Goal: Use online tool/utility: Utilize a website feature to perform a specific function

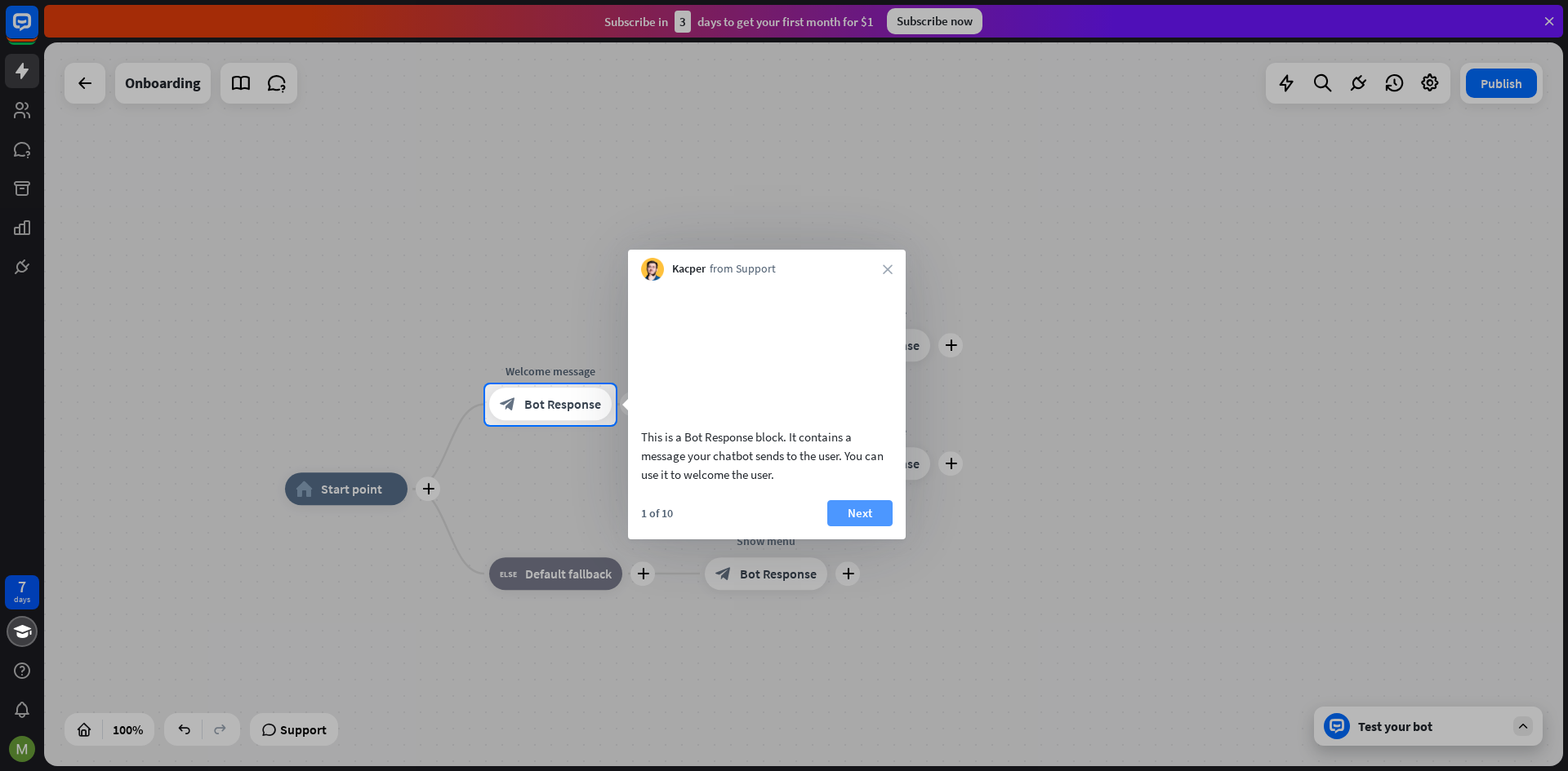
click at [864, 527] on button "Next" at bounding box center [859, 513] width 65 height 26
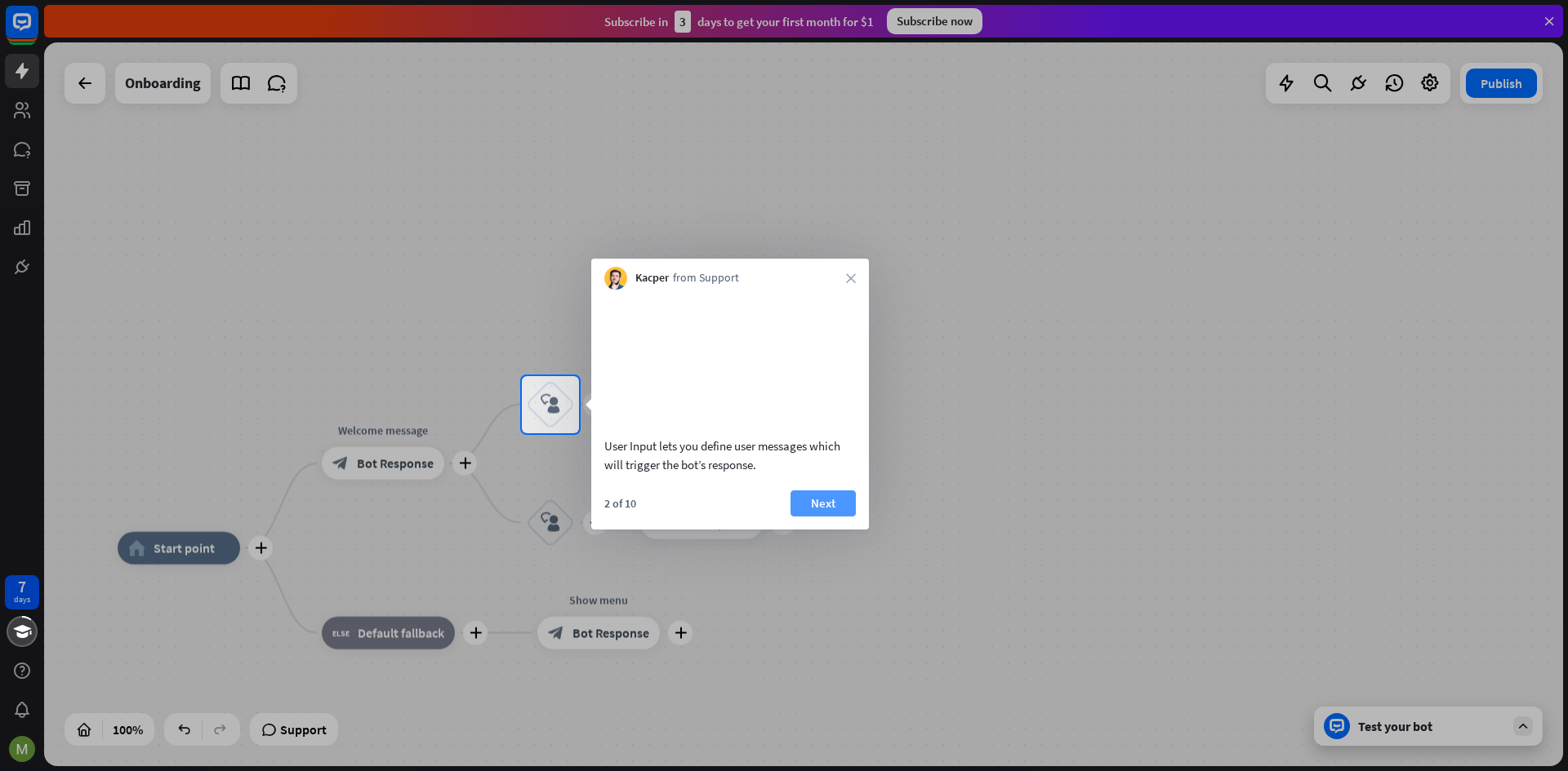
click at [817, 516] on button "Next" at bounding box center [823, 503] width 65 height 26
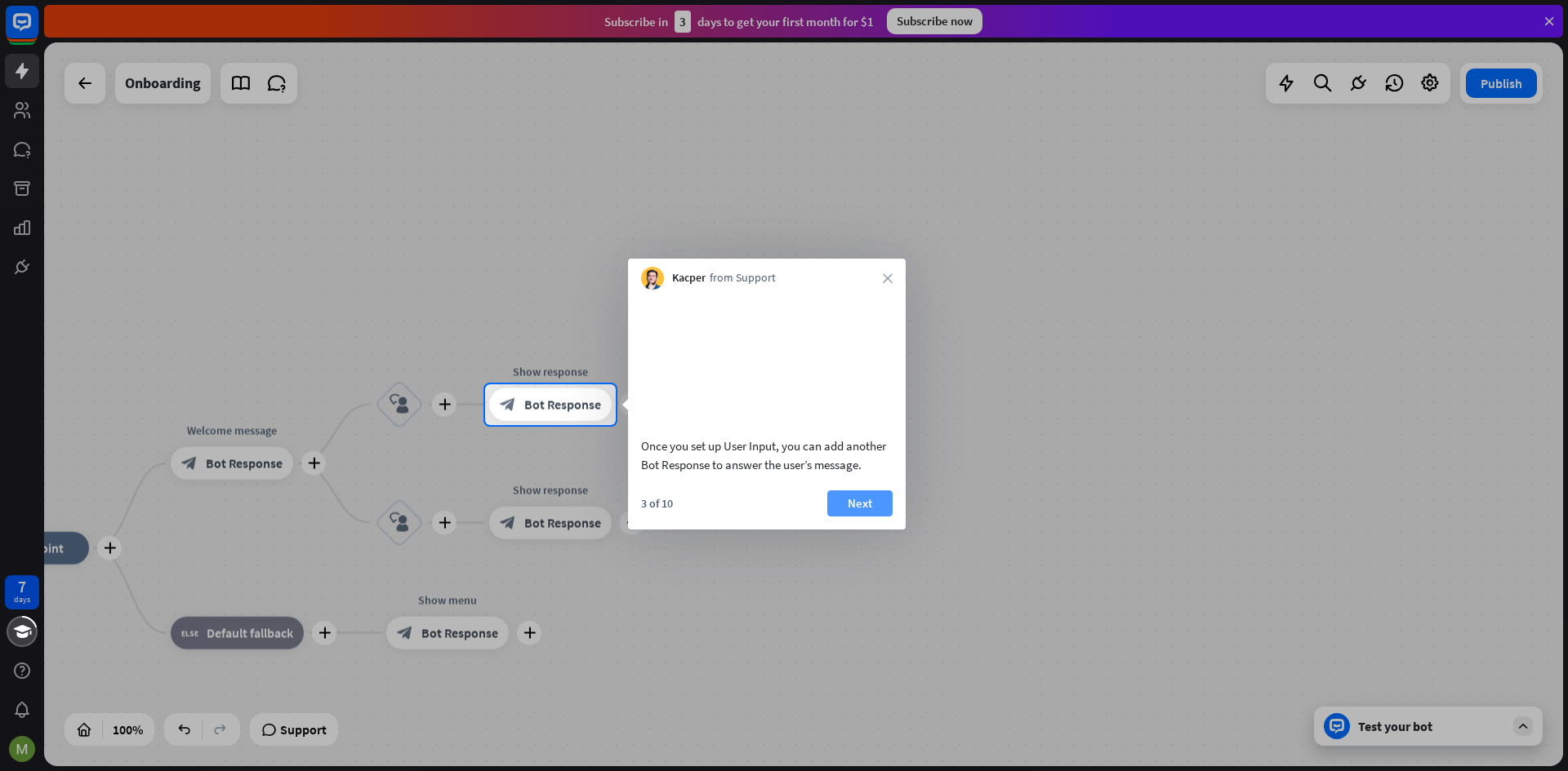
click at [853, 516] on button "Next" at bounding box center [859, 503] width 65 height 26
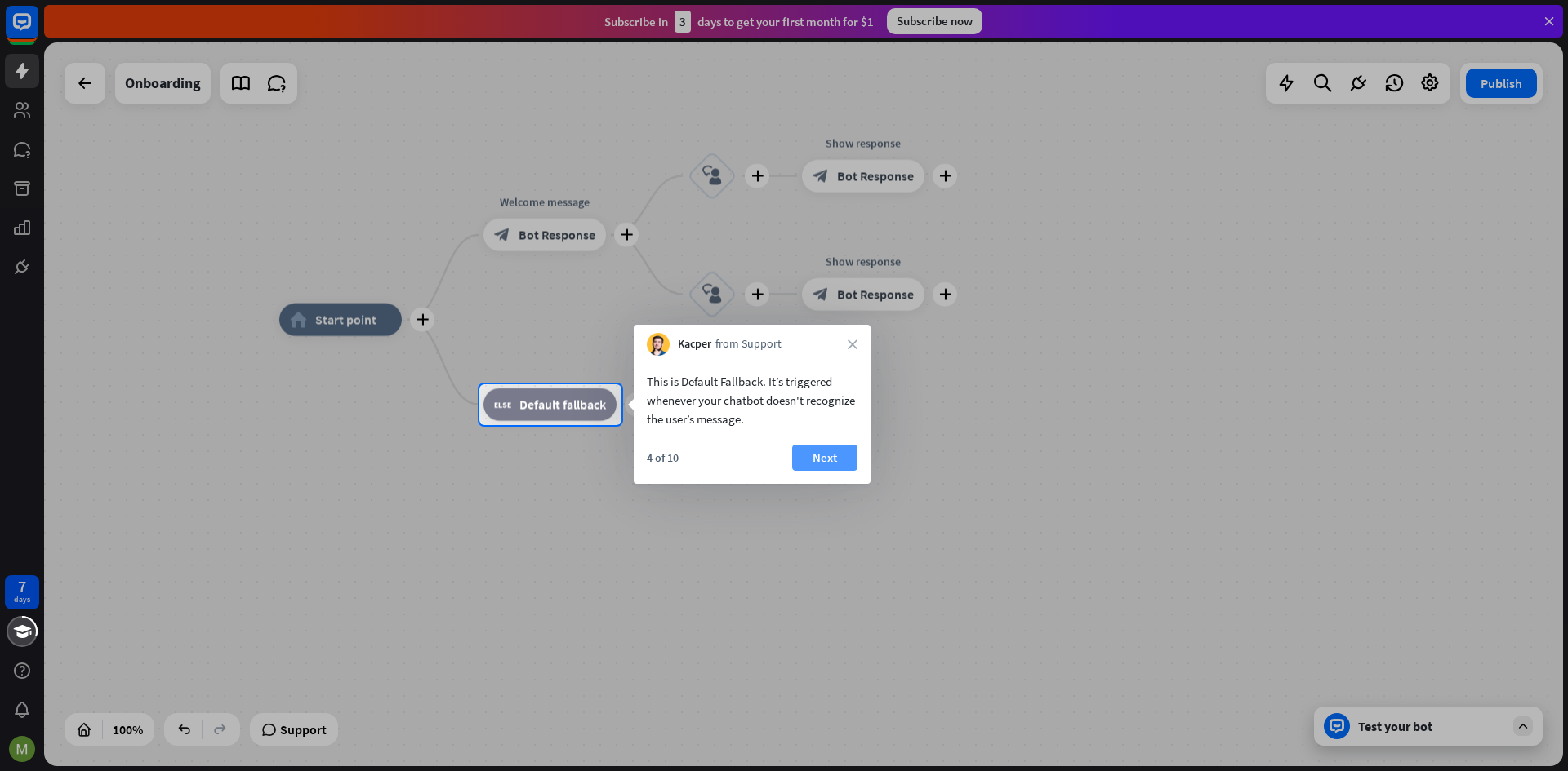
click at [835, 451] on button "Next" at bounding box center [824, 457] width 65 height 26
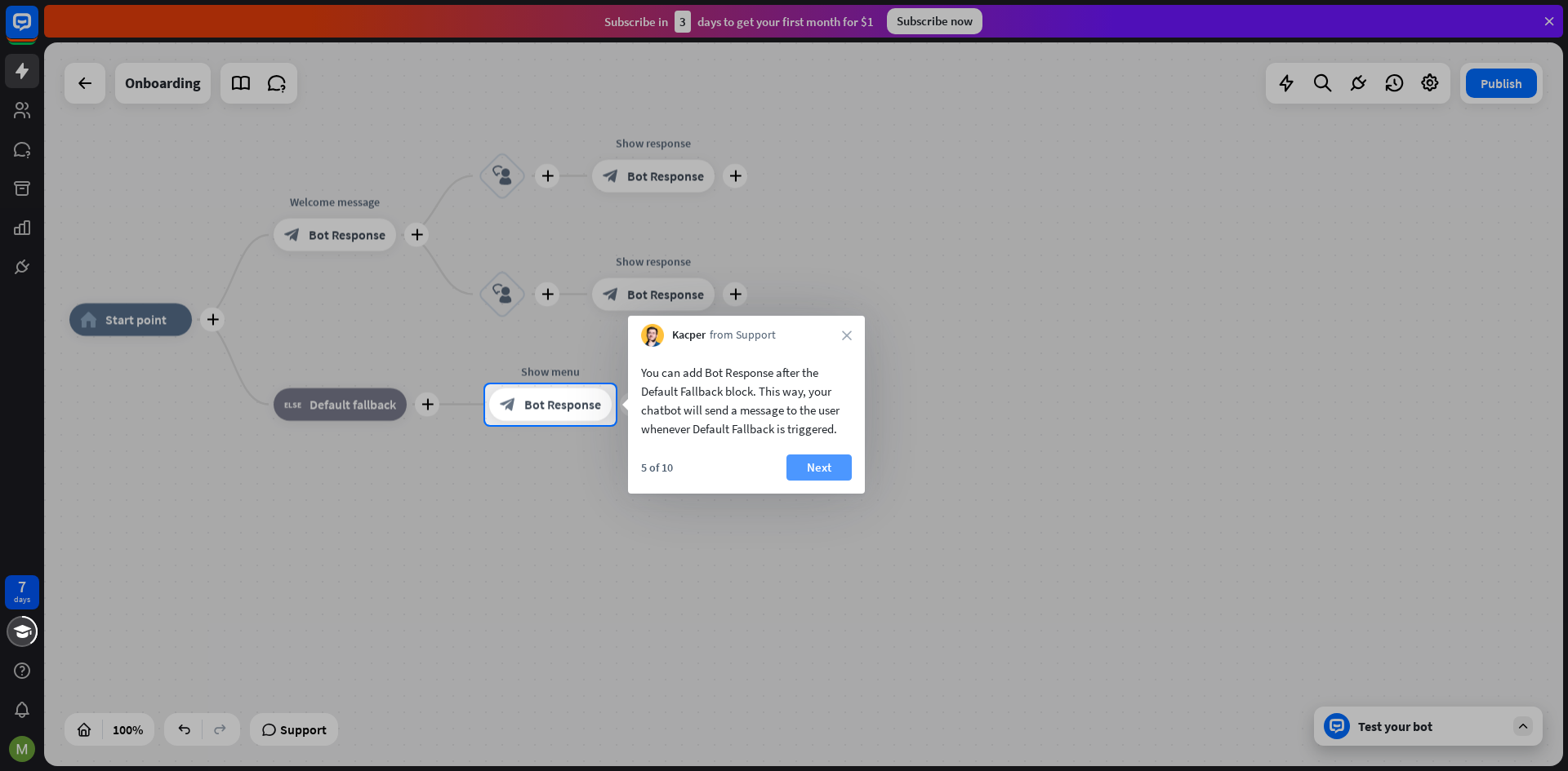
click at [819, 470] on button "Next" at bounding box center [818, 468] width 65 height 26
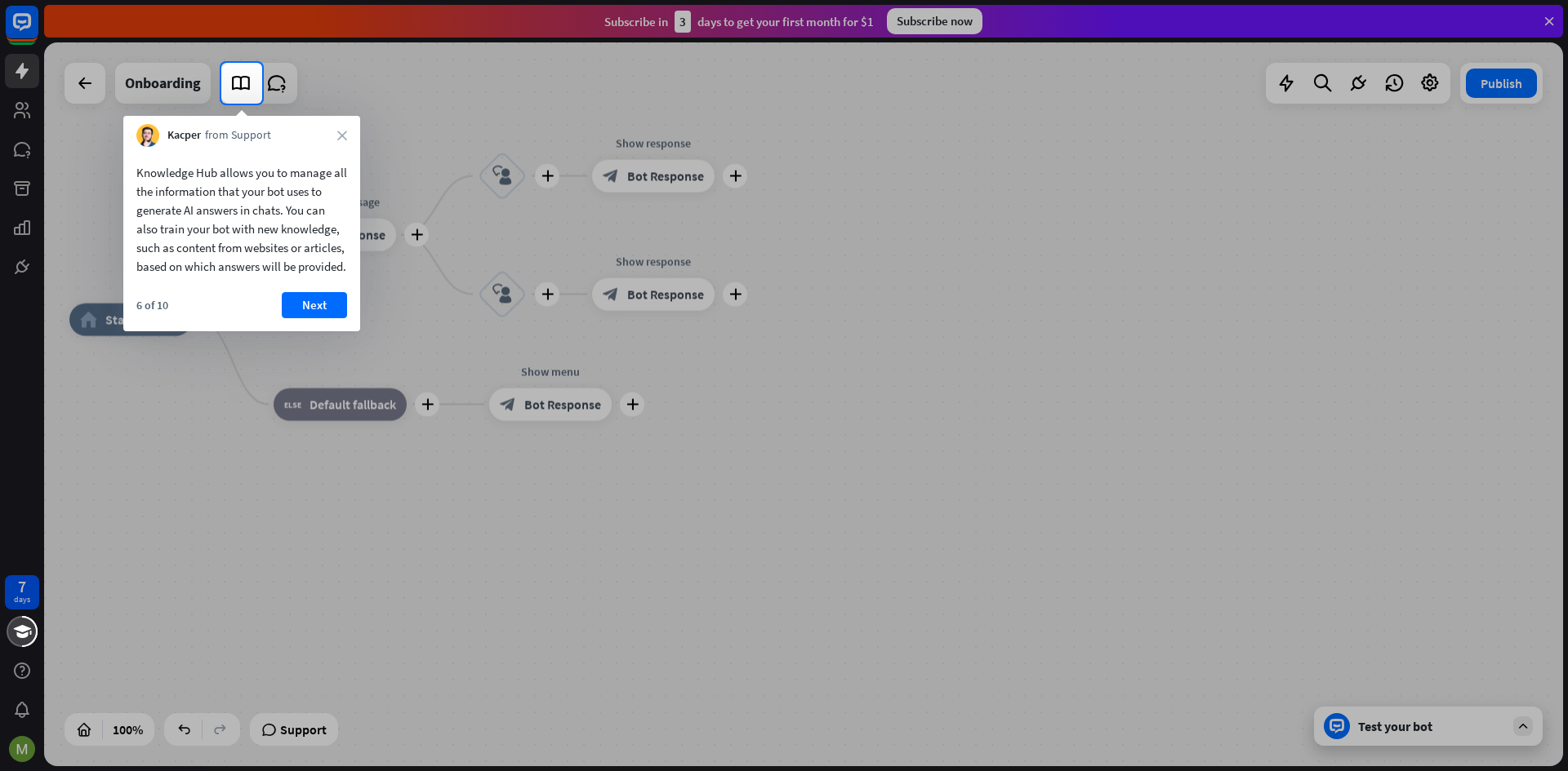
click at [318, 312] on button "Next" at bounding box center [314, 305] width 65 height 26
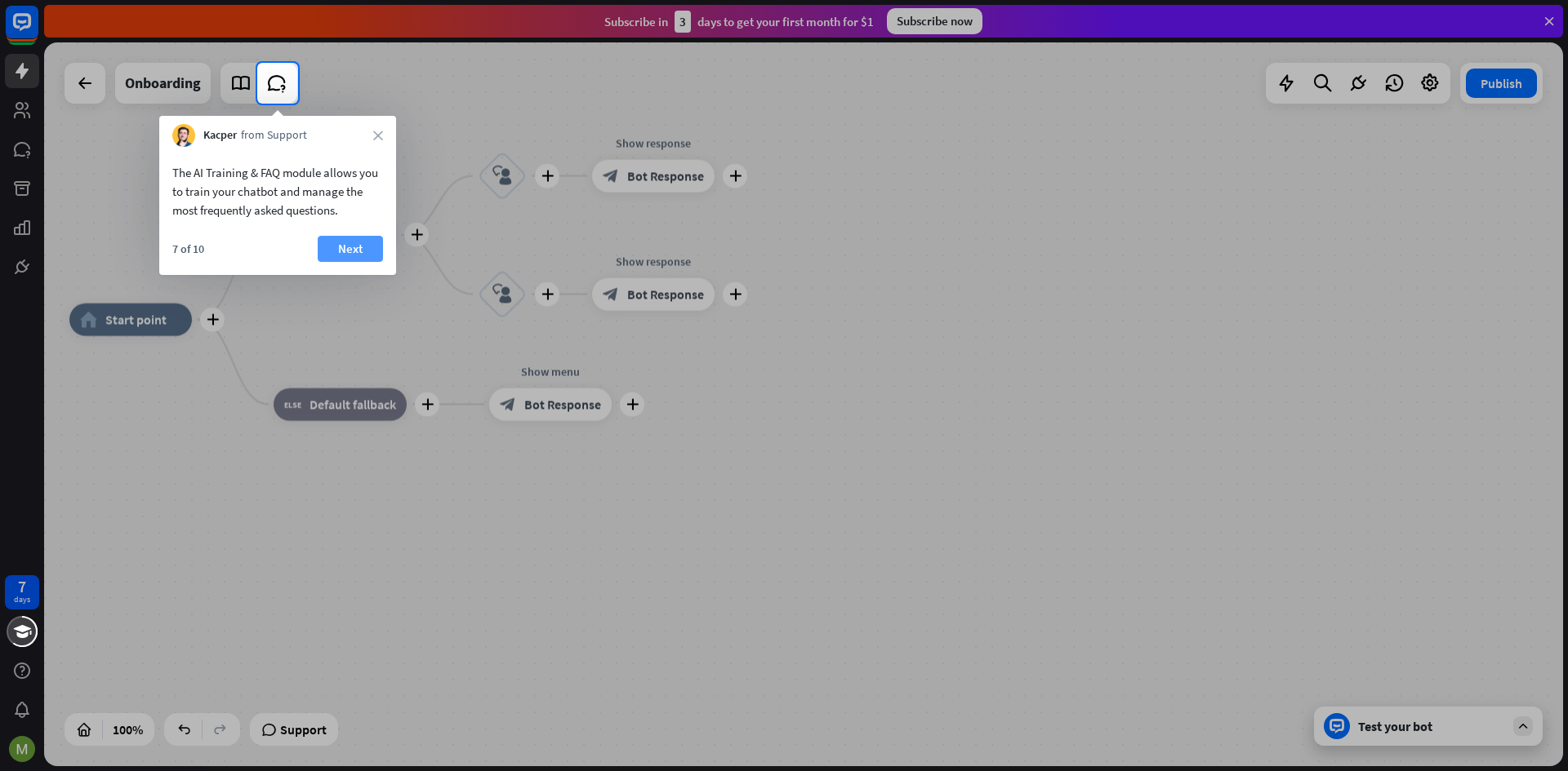
click at [324, 248] on button "Next" at bounding box center [349, 249] width 65 height 26
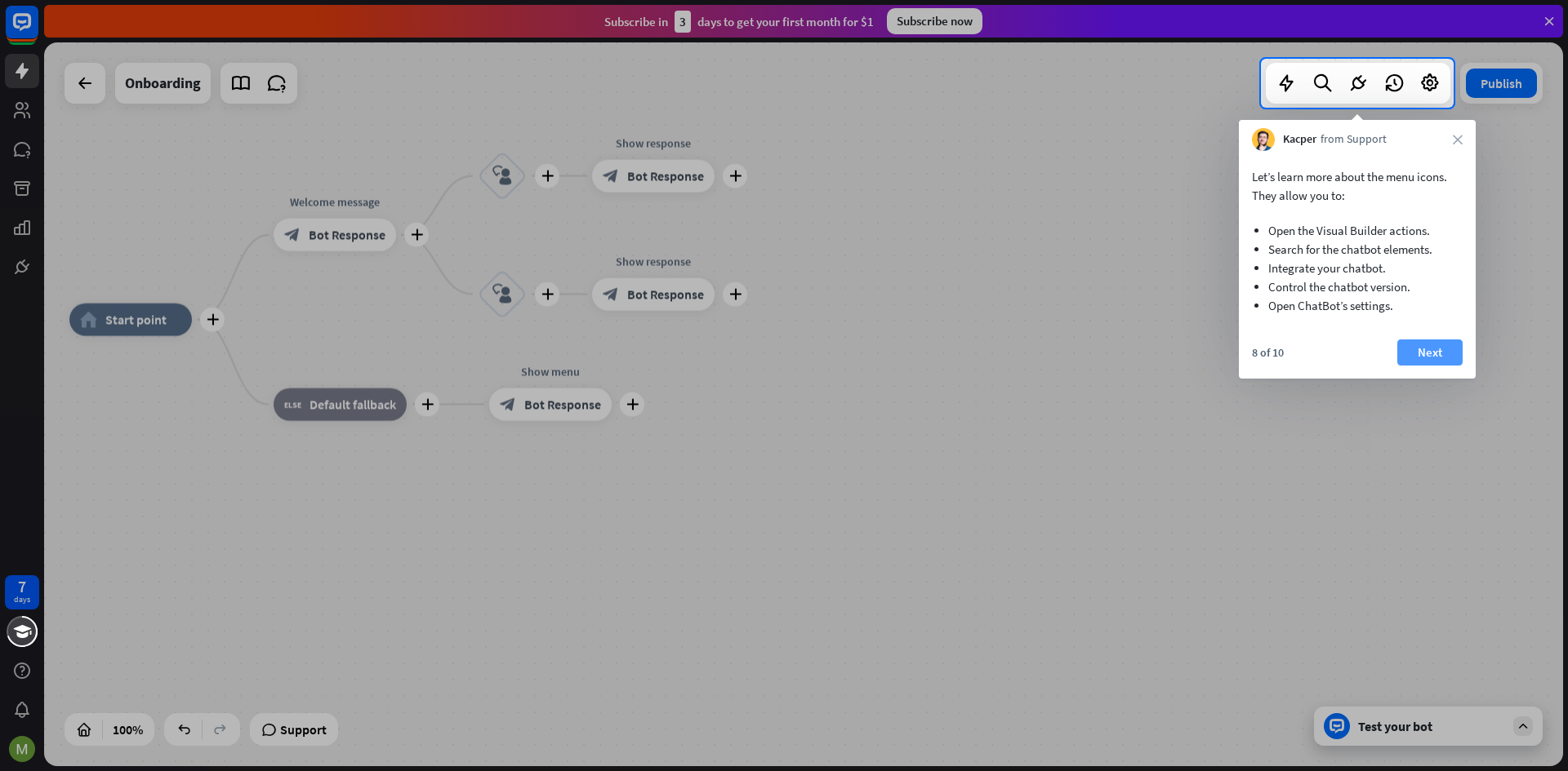
click at [1423, 353] on button "Next" at bounding box center [1429, 353] width 65 height 26
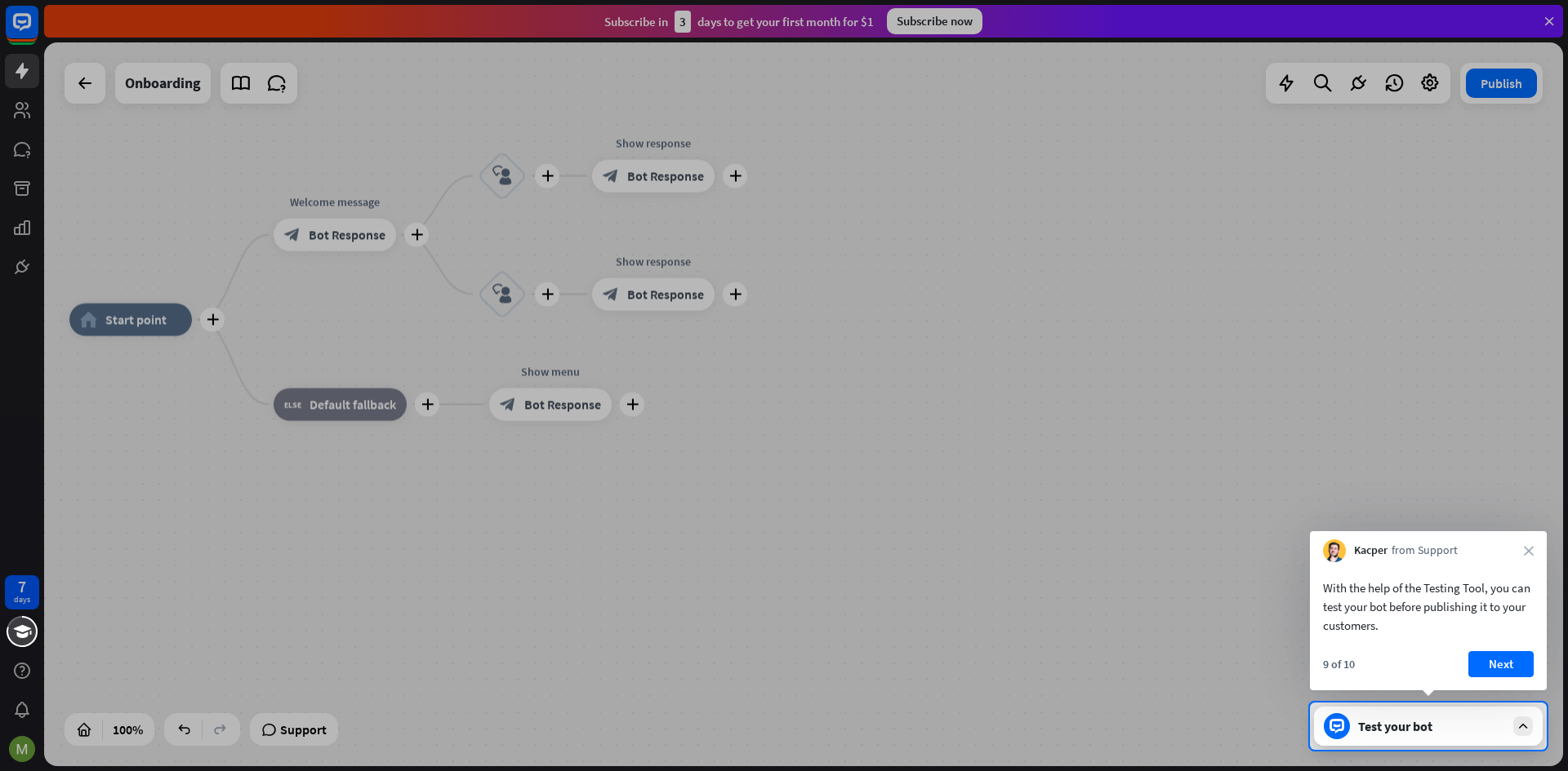
drag, startPoint x: 1493, startPoint y: 671, endPoint x: 1501, endPoint y: 667, distance: 8.9
click at [1498, 669] on button "Next" at bounding box center [1500, 664] width 65 height 26
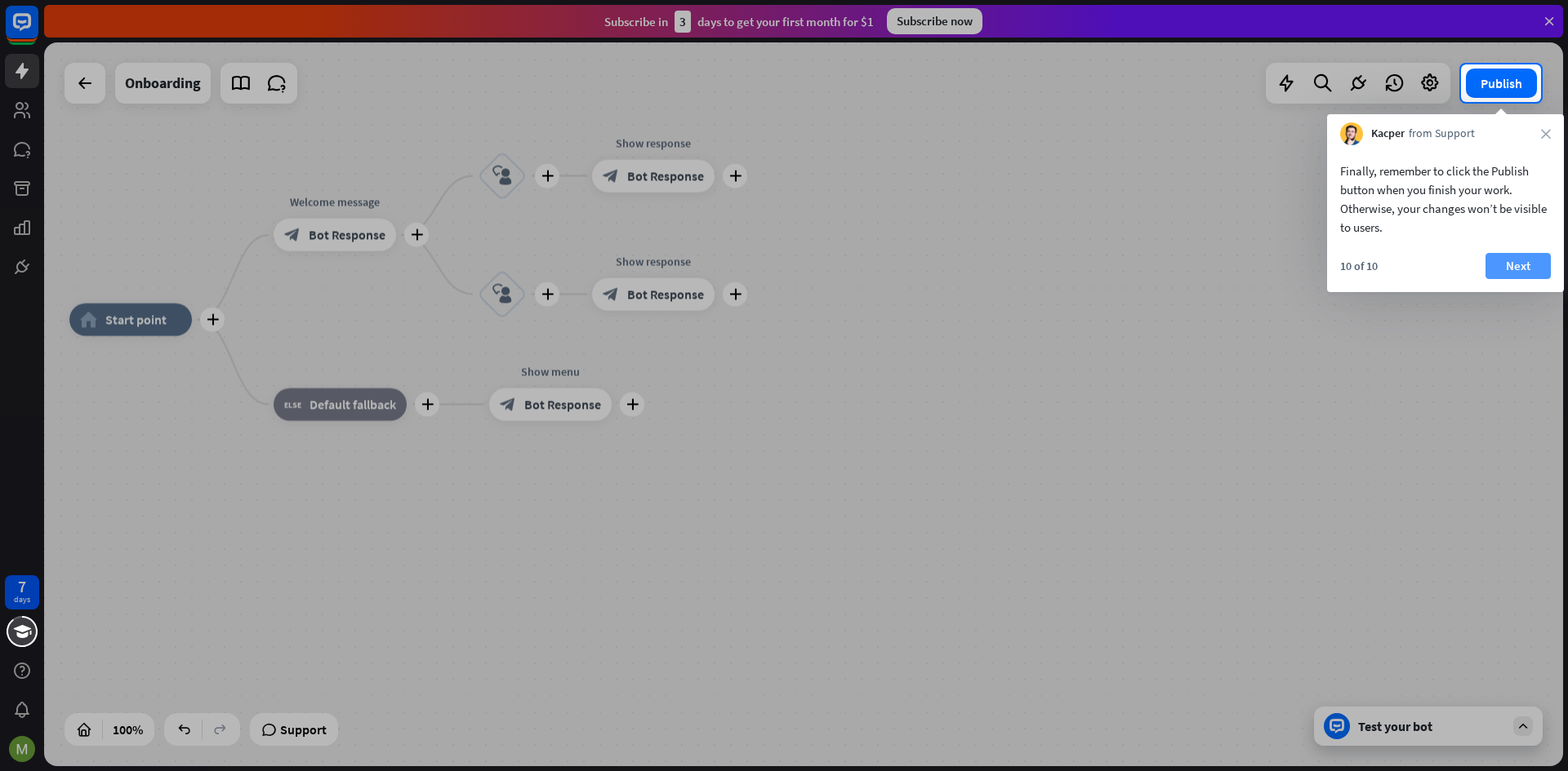
click at [1539, 260] on button "Next" at bounding box center [1517, 266] width 65 height 26
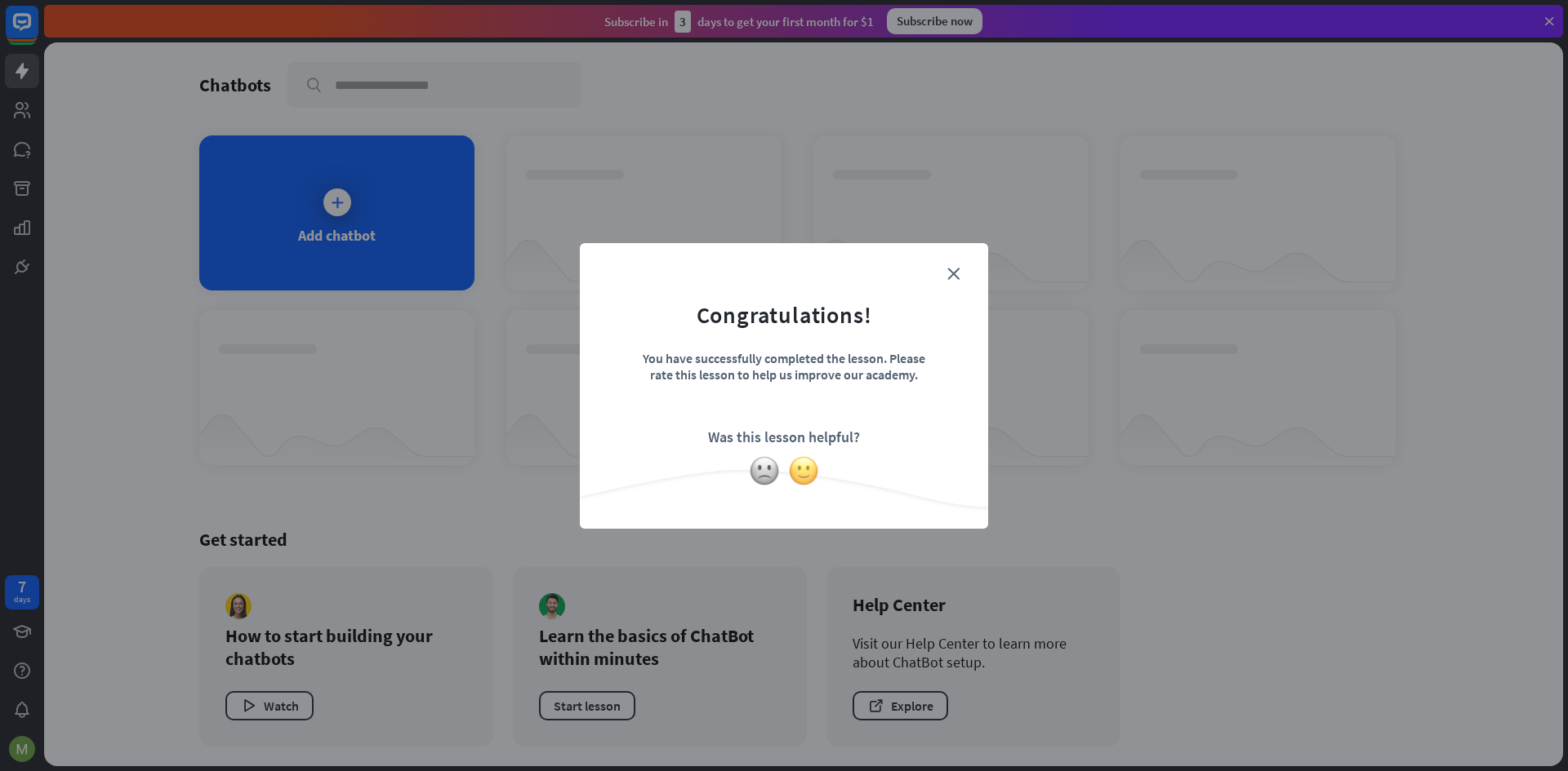
click at [801, 477] on img at bounding box center [804, 471] width 31 height 31
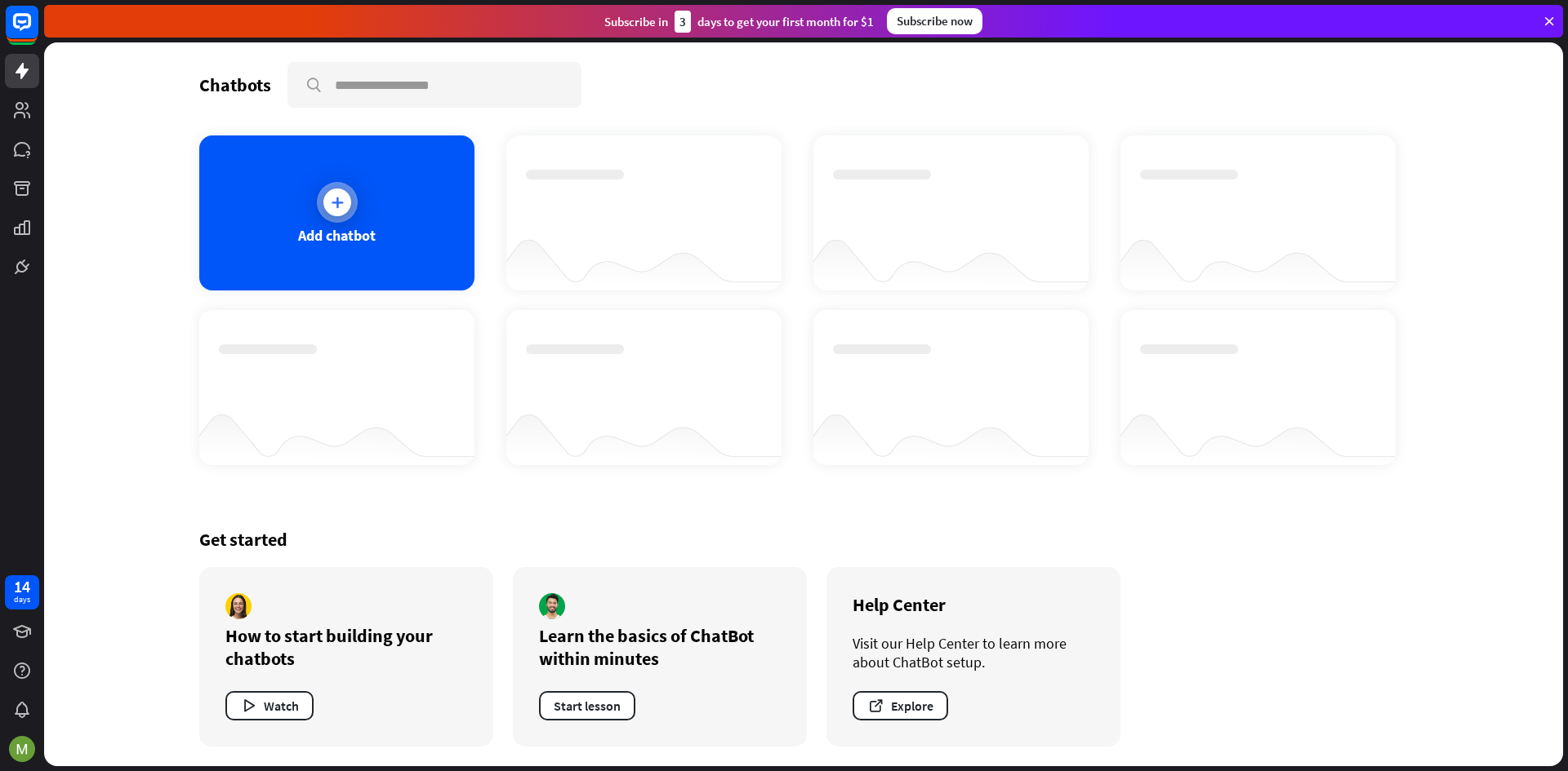
click at [328, 193] on div at bounding box center [337, 203] width 28 height 28
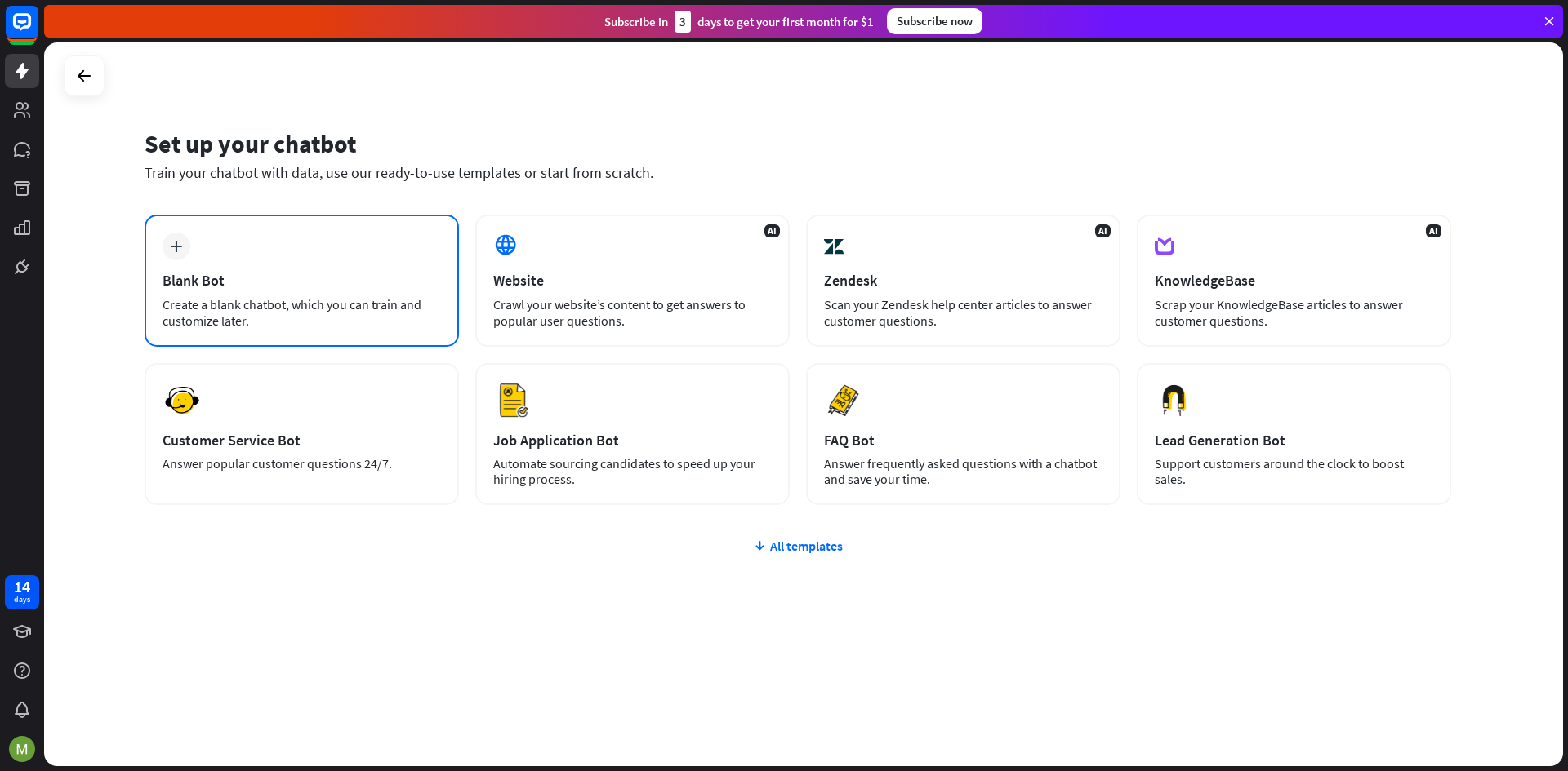
click at [260, 287] on div "Blank Bot" at bounding box center [301, 281] width 278 height 19
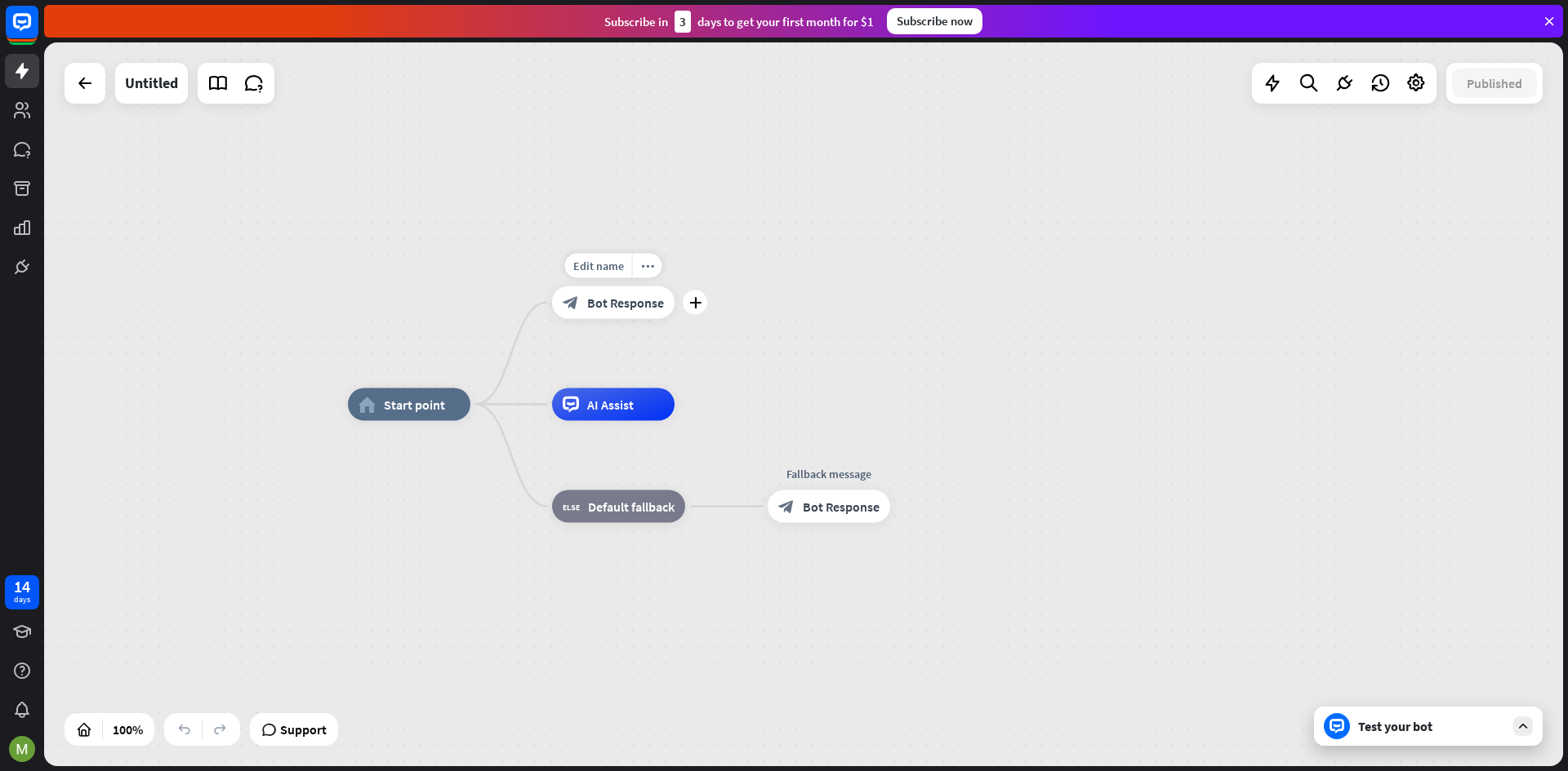
click at [614, 309] on span "Bot Response" at bounding box center [625, 302] width 77 height 16
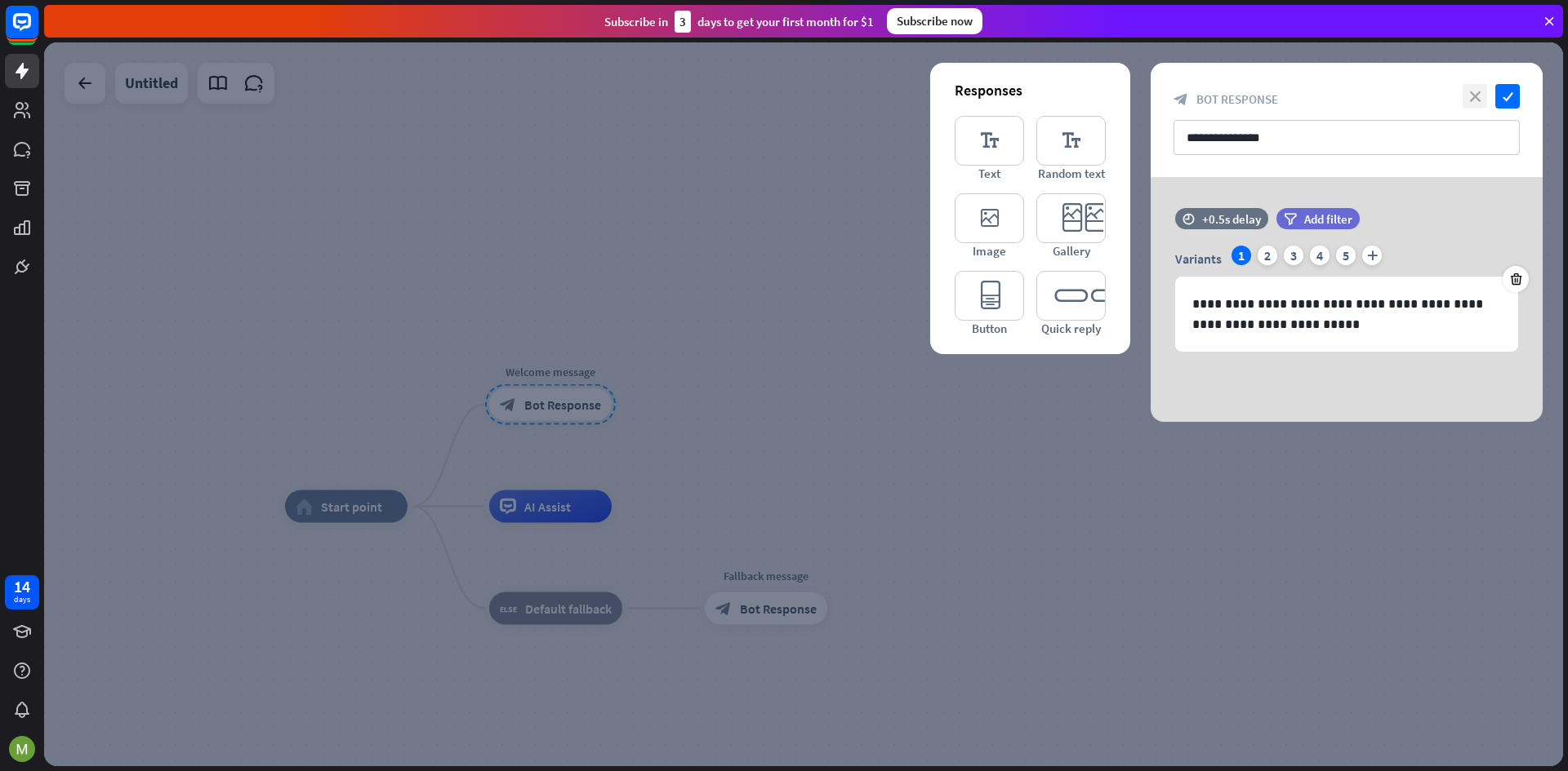
click at [1483, 94] on icon "close" at bounding box center [1474, 96] width 24 height 24
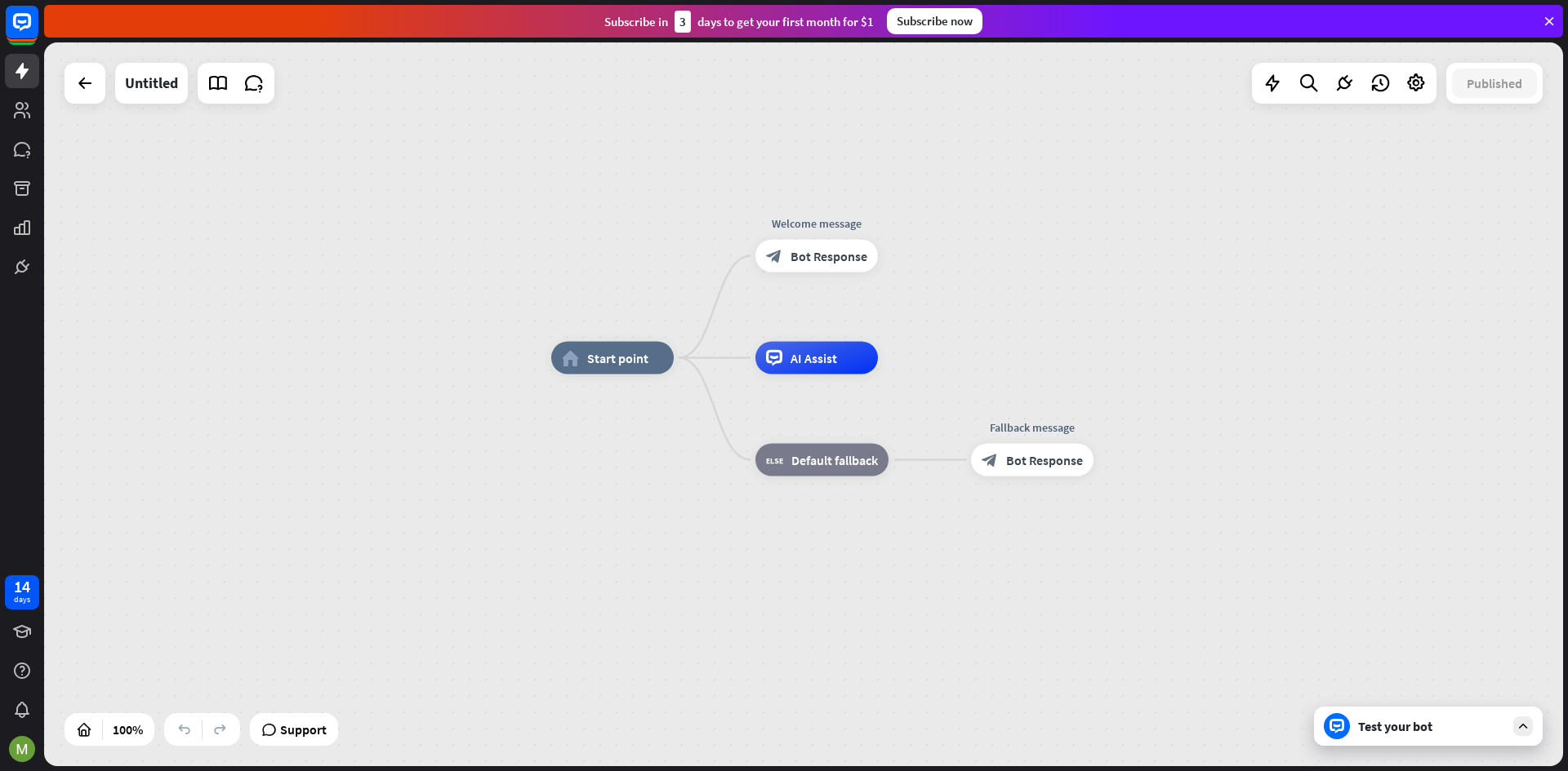
drag, startPoint x: 1079, startPoint y: 275, endPoint x: 1344, endPoint y: 104, distance: 315.4
click at [1344, 104] on div "home_2 Start point Welcome message block_bot_response Bot Response AI Assist bl…" at bounding box center [804, 404] width 1519 height 723
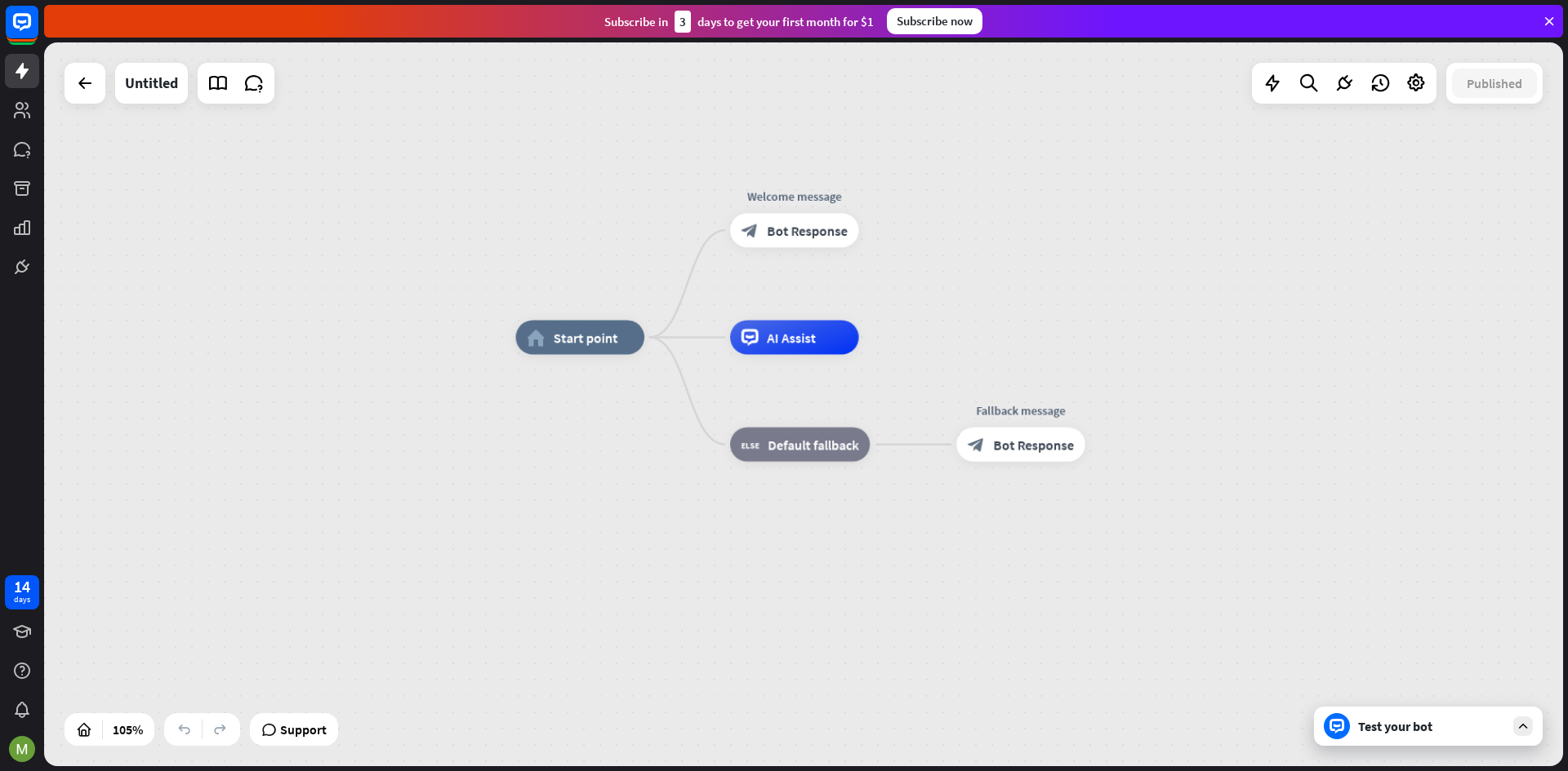
click at [1426, 730] on div "Test your bot" at bounding box center [1431, 726] width 147 height 16
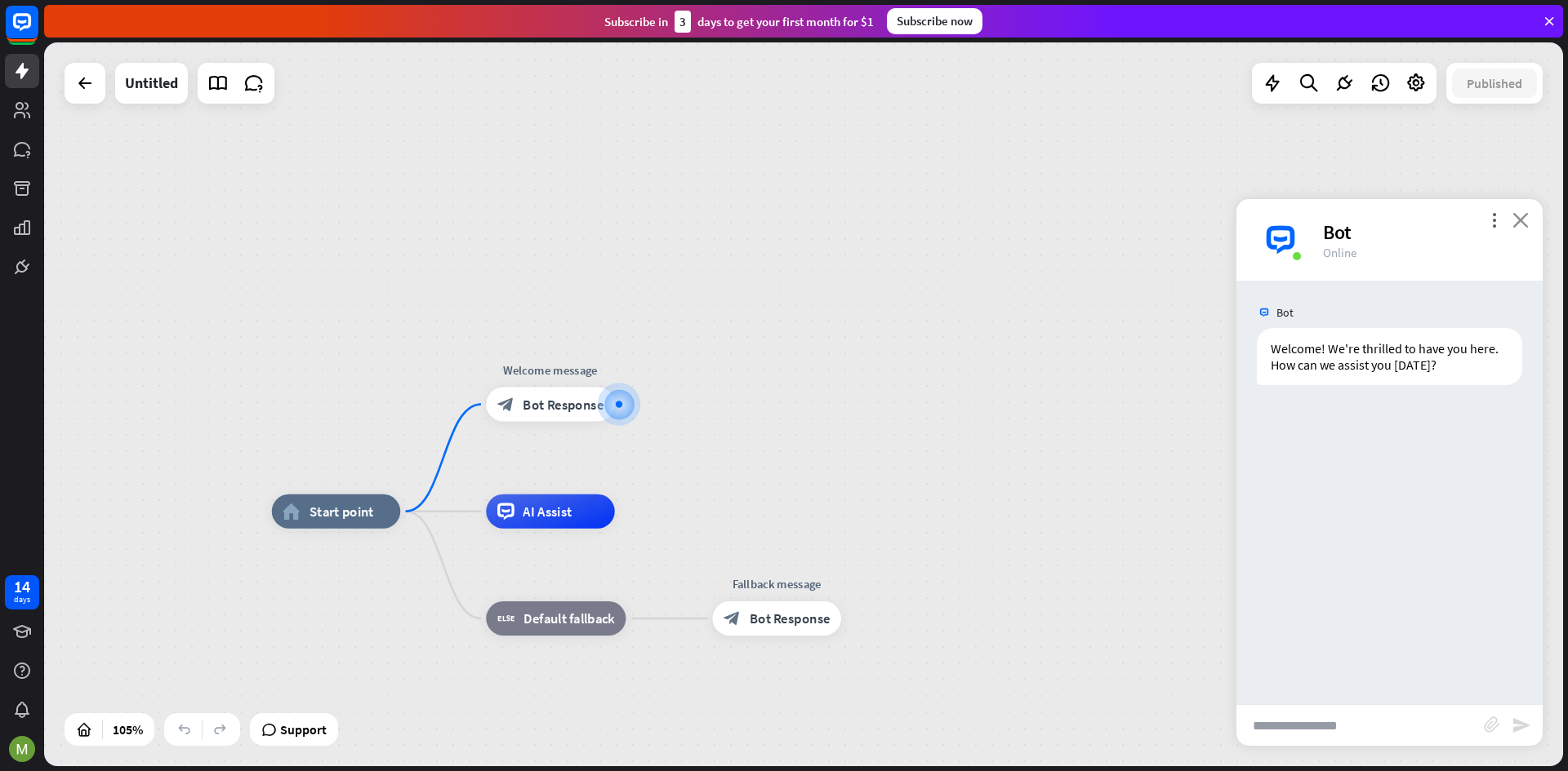
click at [1519, 218] on icon "close" at bounding box center [1519, 220] width 16 height 16
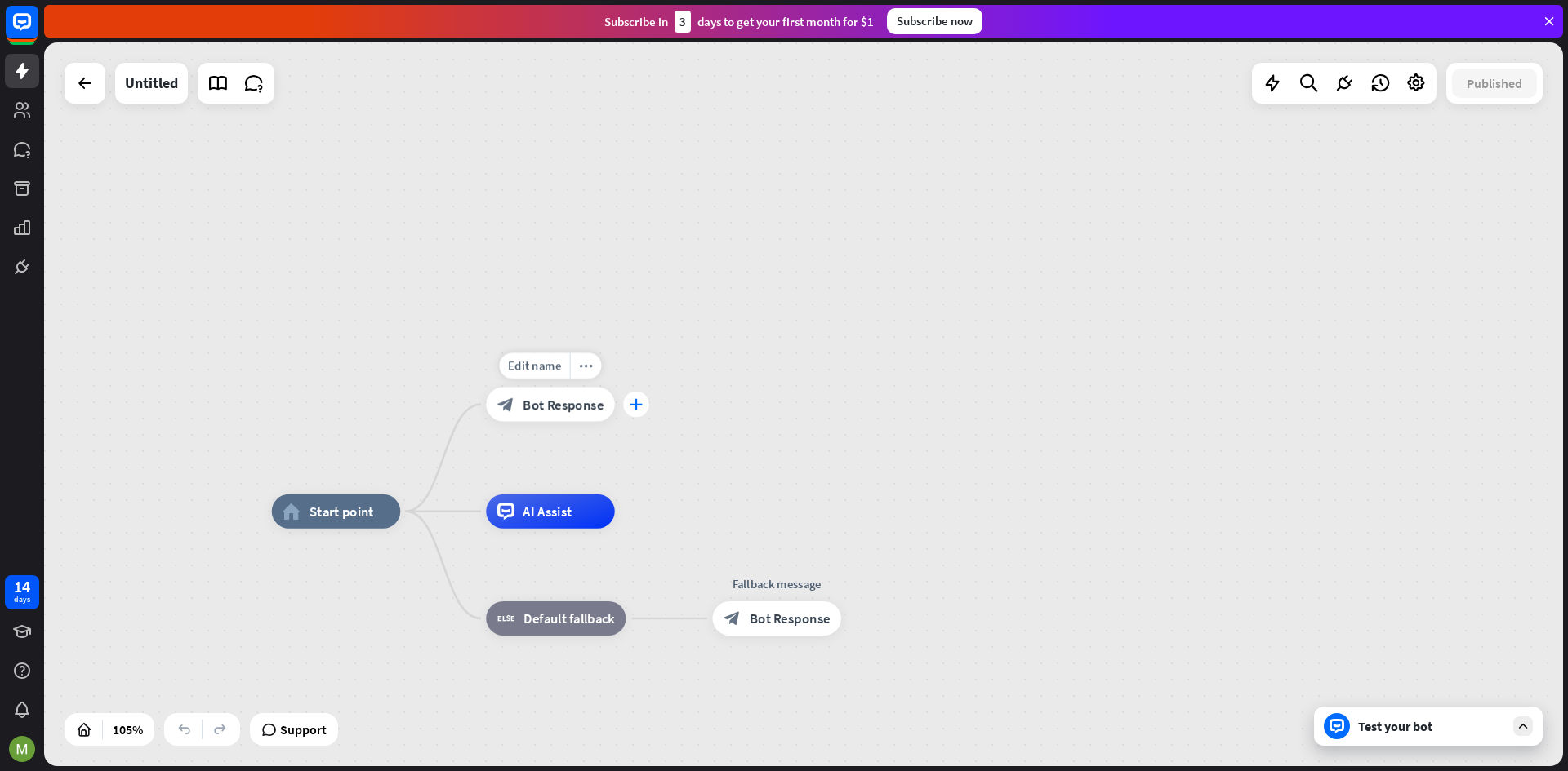
click at [628, 395] on div "plus" at bounding box center [636, 405] width 26 height 26
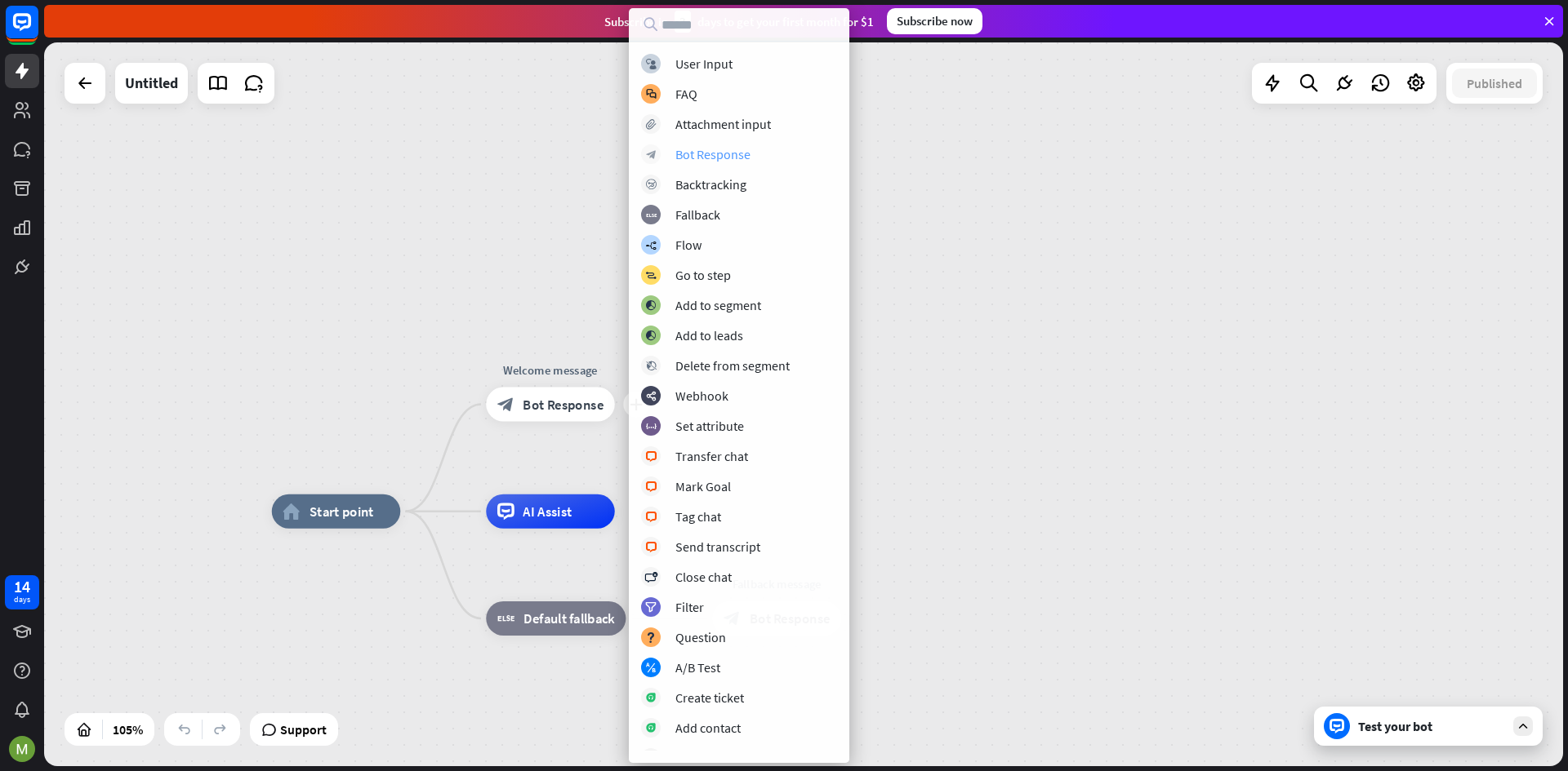
click at [706, 157] on div "Bot Response" at bounding box center [712, 154] width 75 height 16
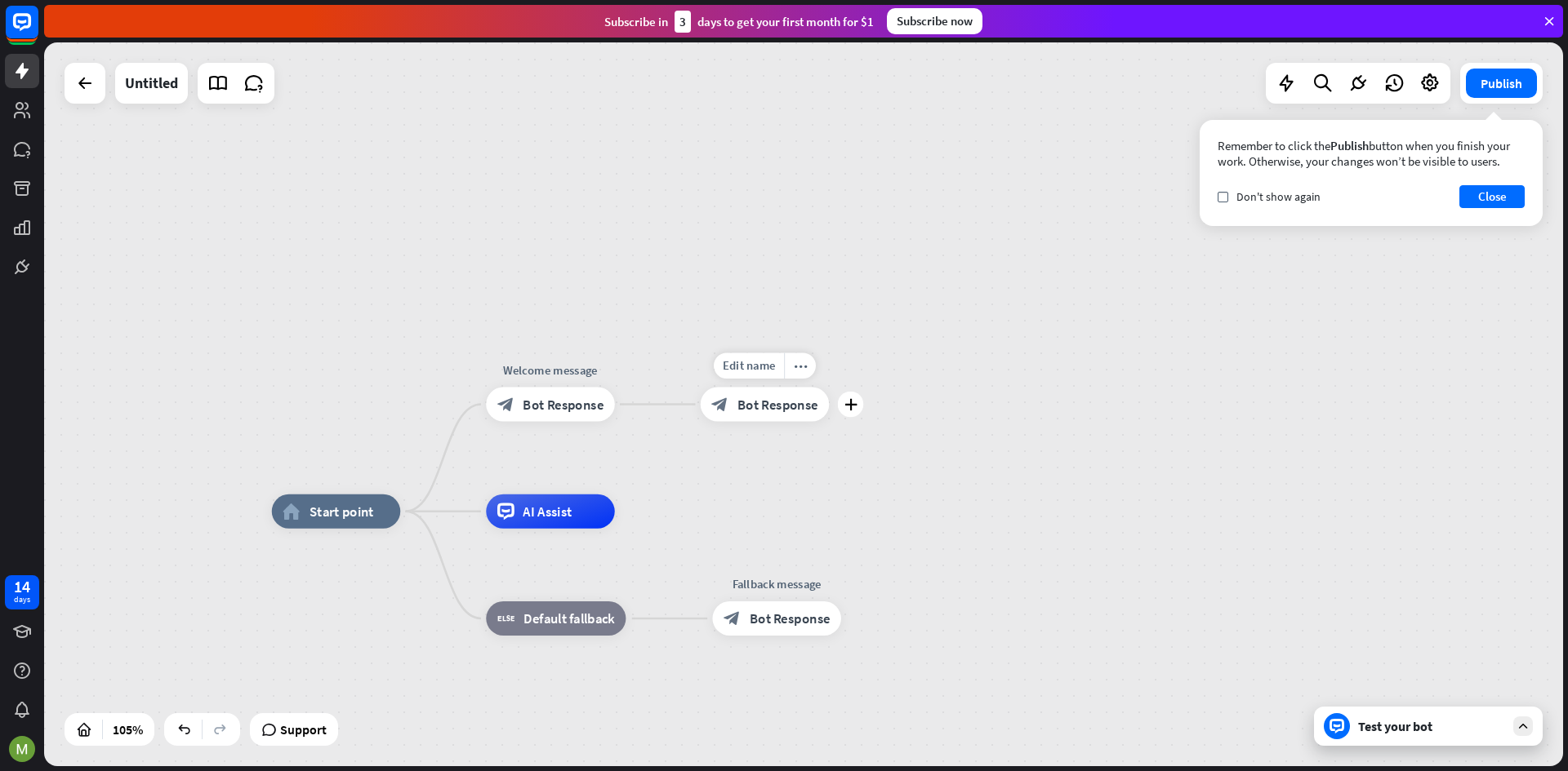
click at [747, 400] on span "Bot Response" at bounding box center [777, 405] width 81 height 17
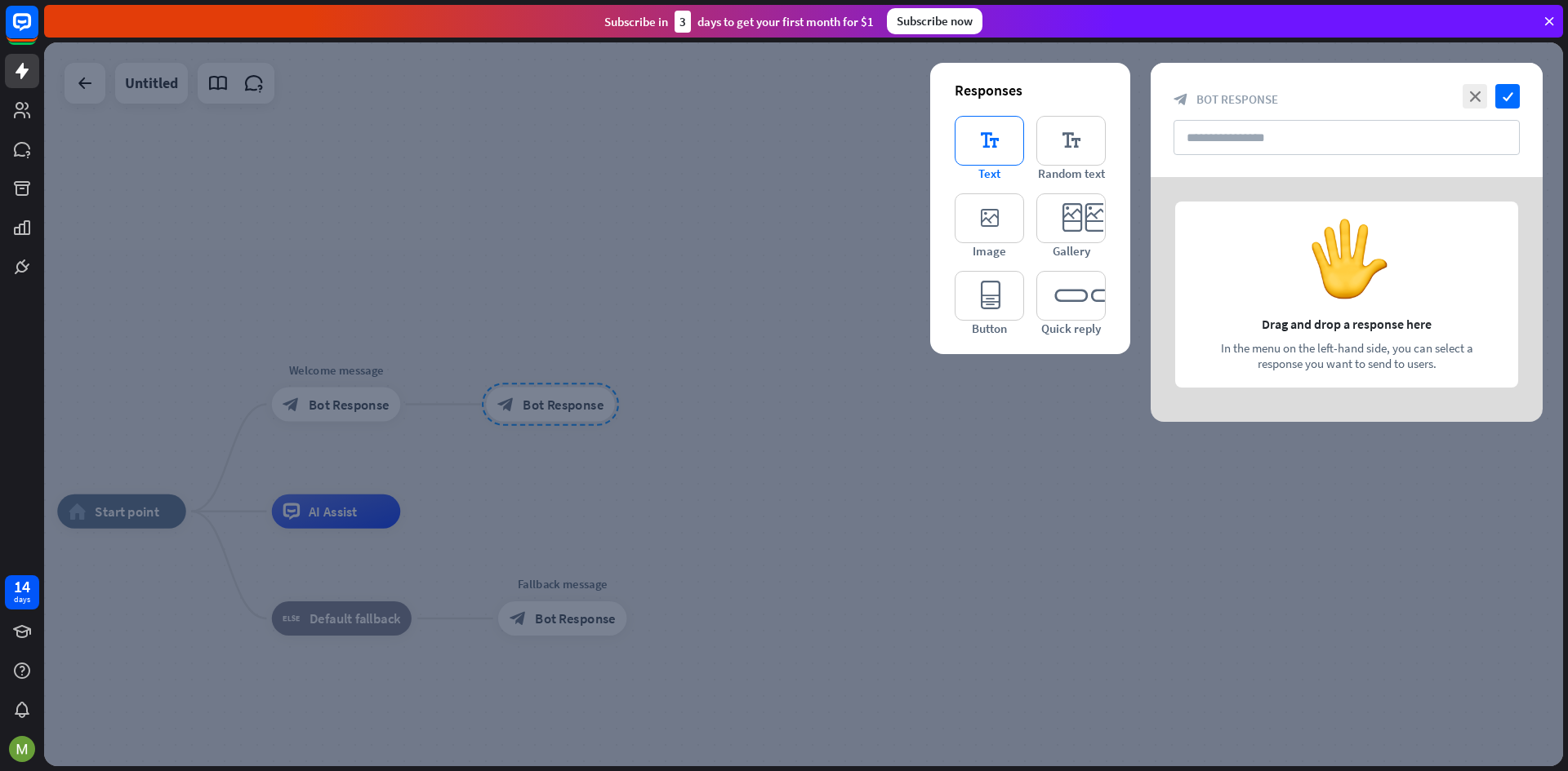
click at [1006, 159] on icon "editor_text" at bounding box center [989, 140] width 69 height 49
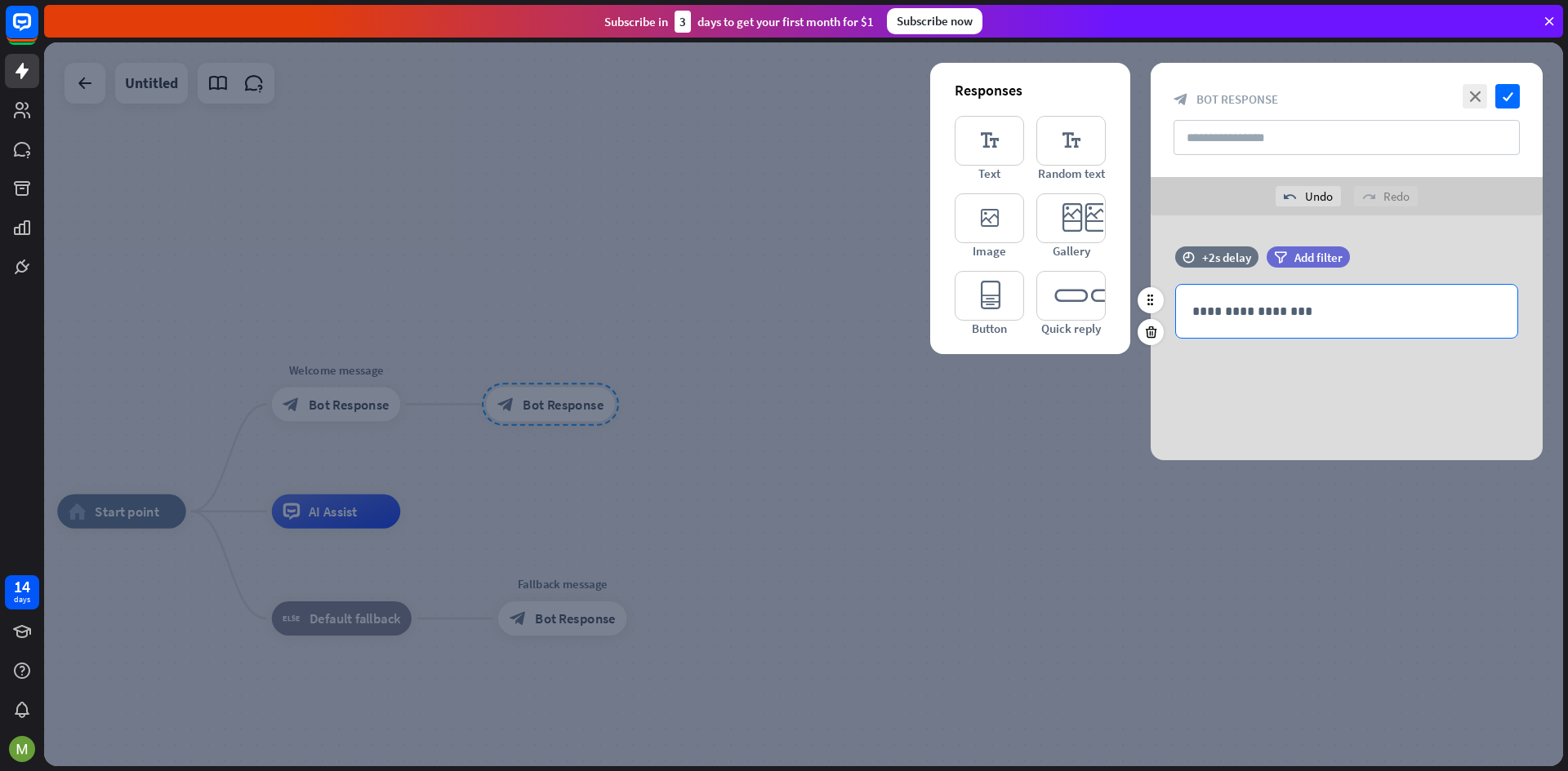
click at [1289, 308] on p "**********" at bounding box center [1346, 312] width 309 height 21
click at [1467, 94] on icon "close" at bounding box center [1474, 96] width 24 height 24
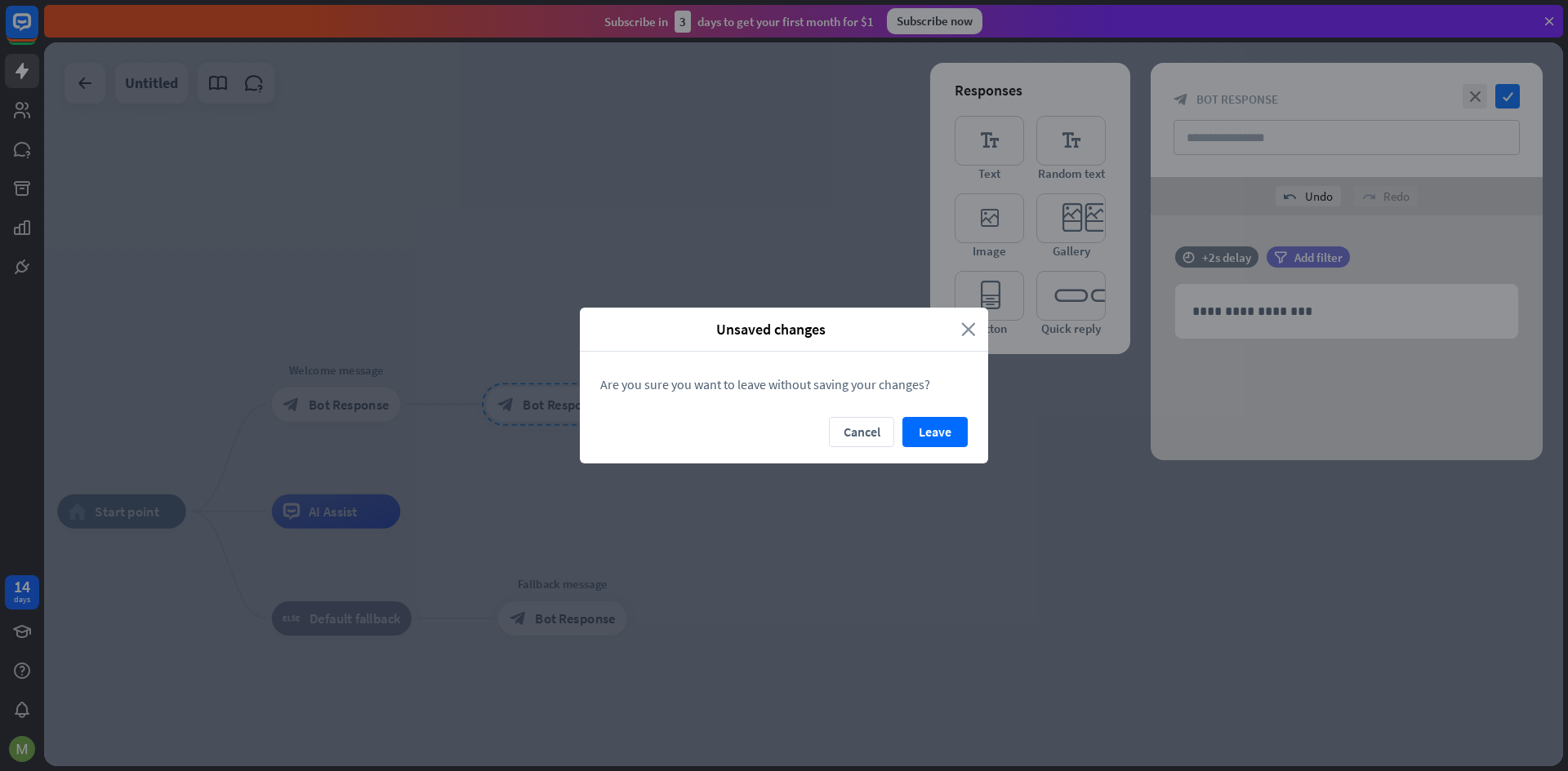
click at [970, 329] on icon "close" at bounding box center [968, 329] width 15 height 19
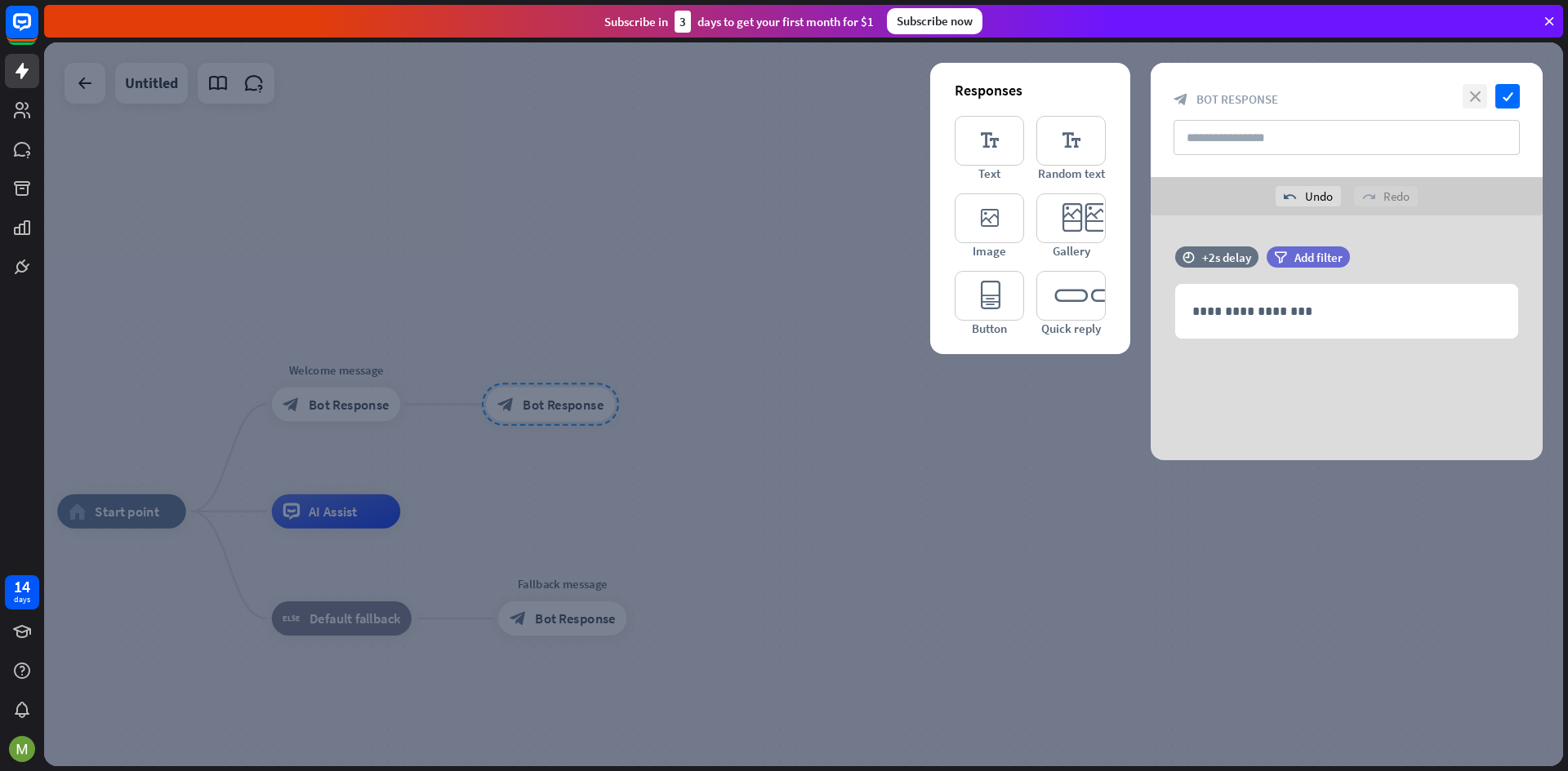
click at [1475, 87] on icon "close" at bounding box center [1474, 96] width 24 height 24
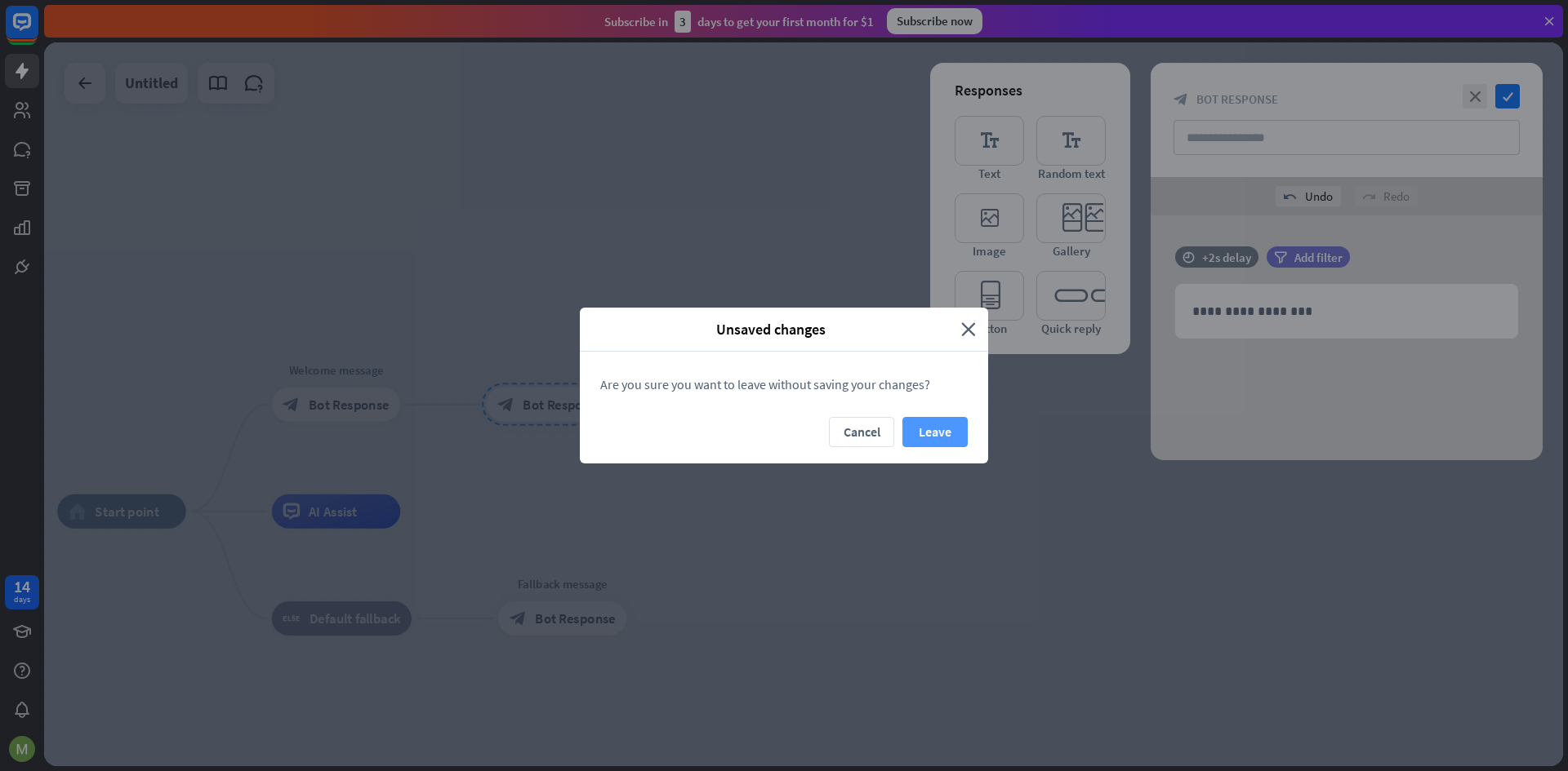
click at [936, 424] on button "Leave" at bounding box center [934, 431] width 65 height 30
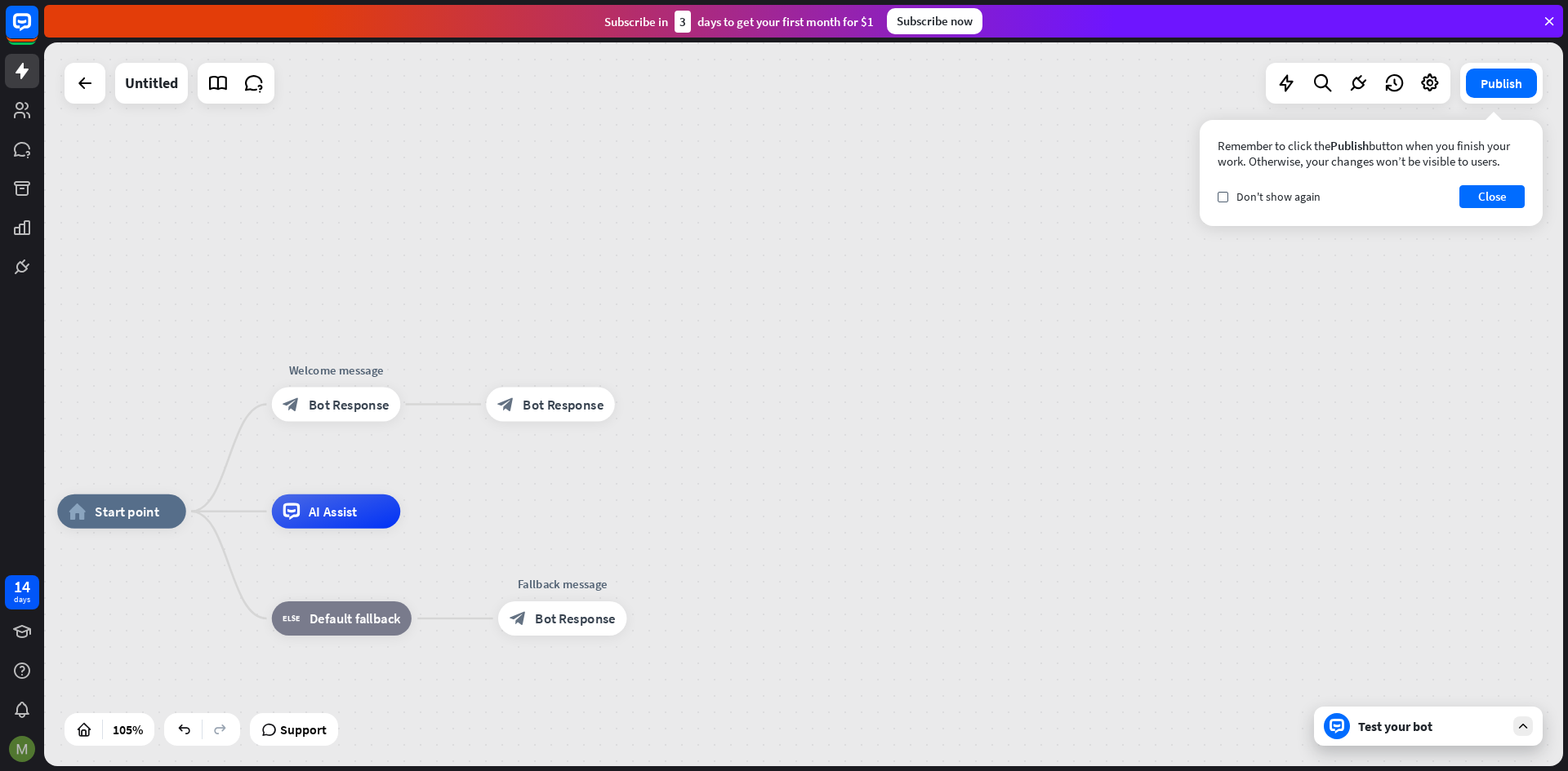
click at [21, 746] on img at bounding box center [22, 749] width 26 height 26
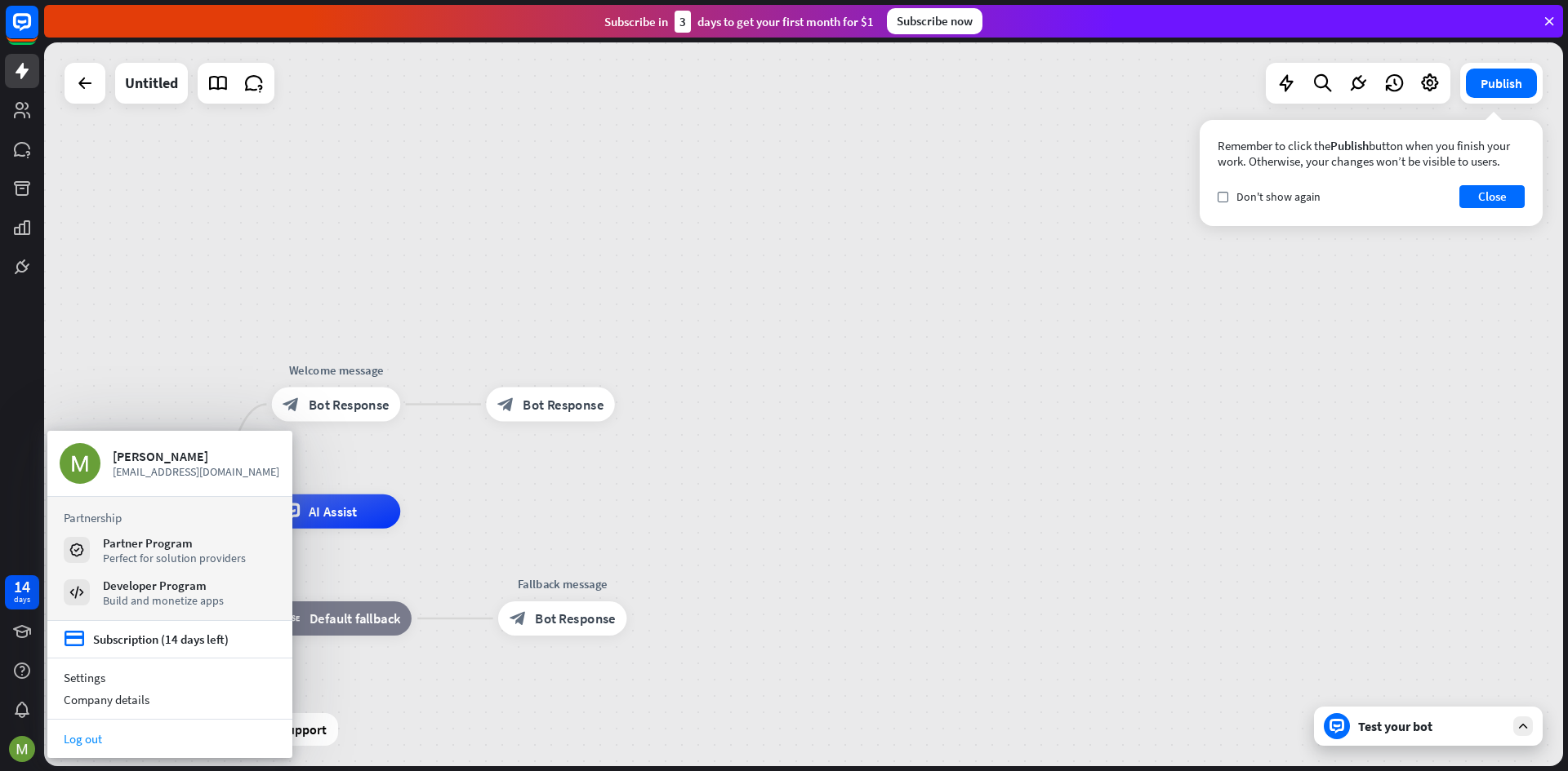
click at [100, 738] on link "Log out" at bounding box center [170, 738] width 245 height 22
